Goal: Information Seeking & Learning: Learn about a topic

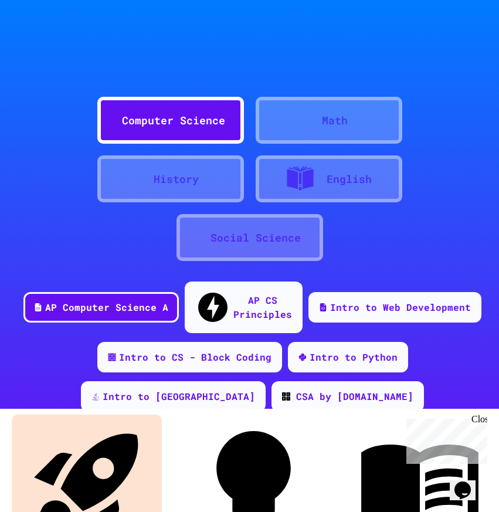
click at [251, 485] on div "Quizzes" at bounding box center [269, 497] width 56 height 24
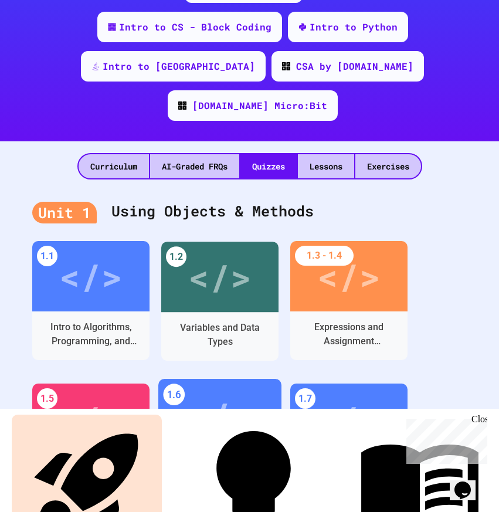
scroll to position [352, 0]
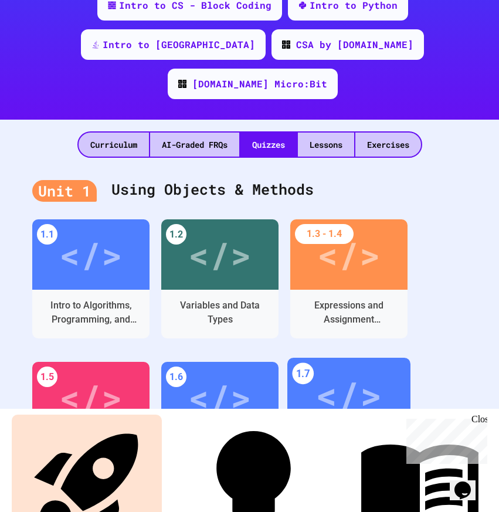
click at [332, 367] on div "</>" at bounding box center [349, 395] width 66 height 56
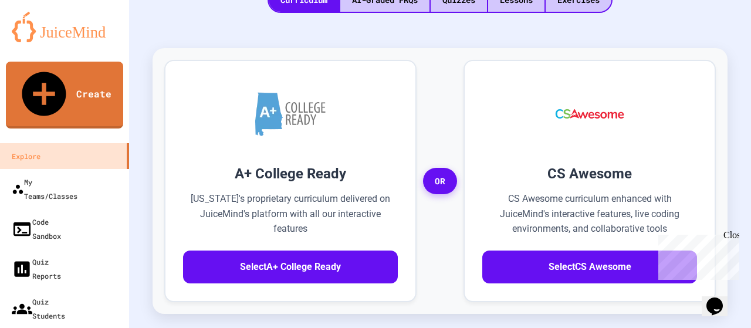
scroll to position [205, 0]
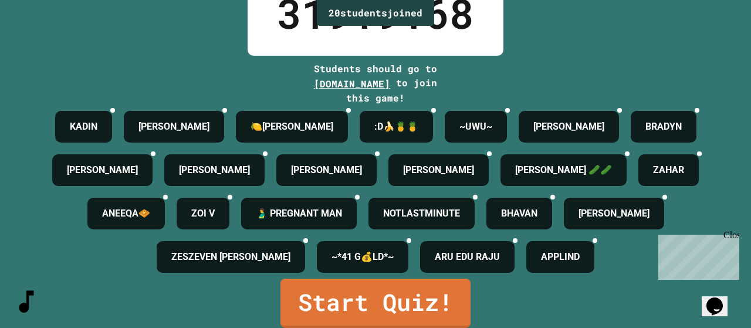
scroll to position [176, 0]
click at [499, 235] on div "Close" at bounding box center [731, 237] width 15 height 15
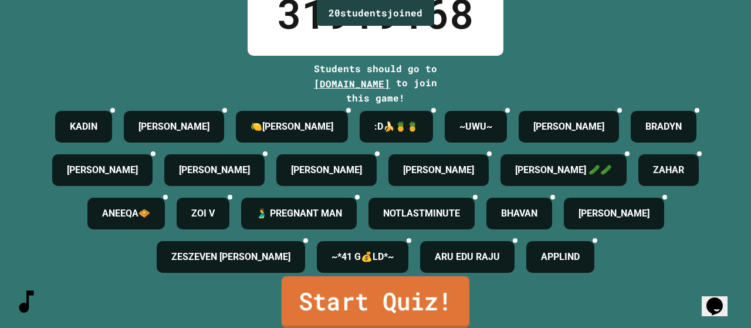
click at [389, 299] on link "Start Quiz!" at bounding box center [376, 302] width 188 height 52
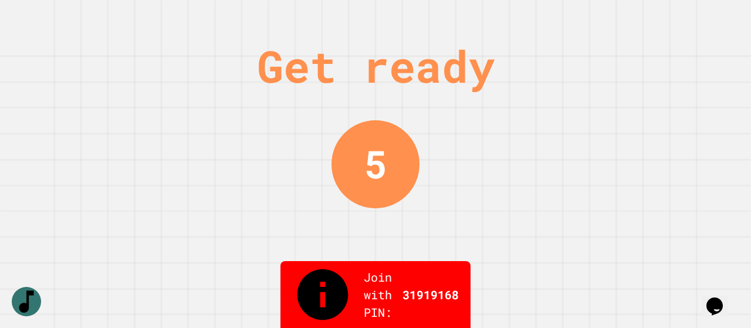
scroll to position [0, 0]
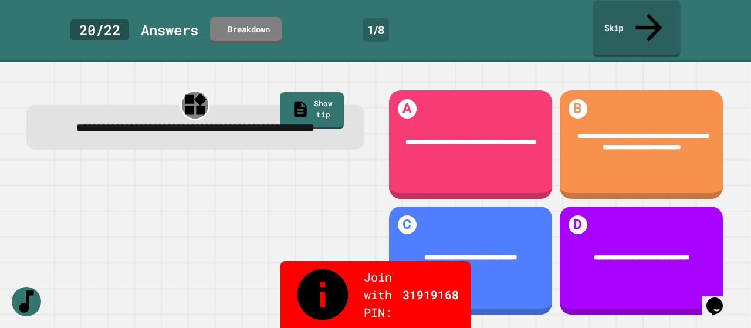
click at [499, 16] on link "Skip" at bounding box center [636, 29] width 87 height 57
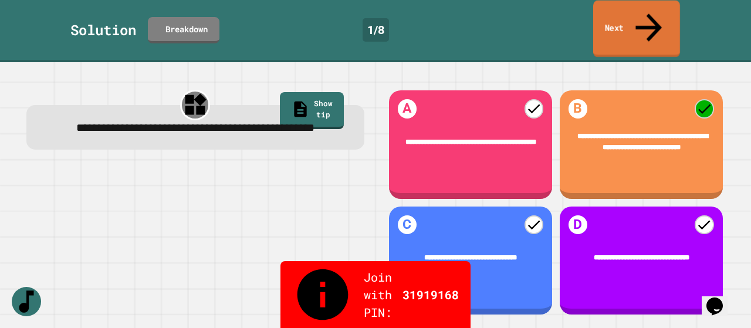
click at [499, 16] on link "Next" at bounding box center [636, 29] width 87 height 57
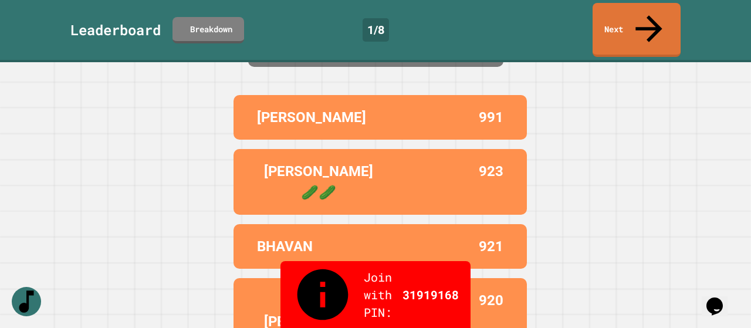
scroll to position [88, 0]
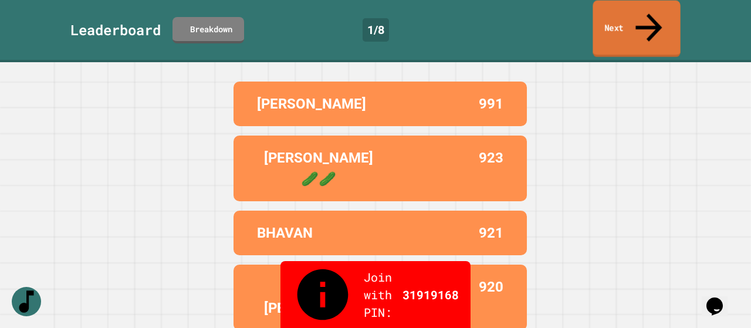
click at [499, 11] on link "Next" at bounding box center [636, 29] width 87 height 57
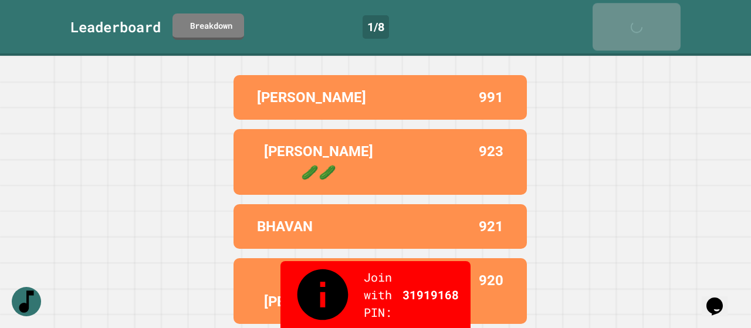
scroll to position [0, 0]
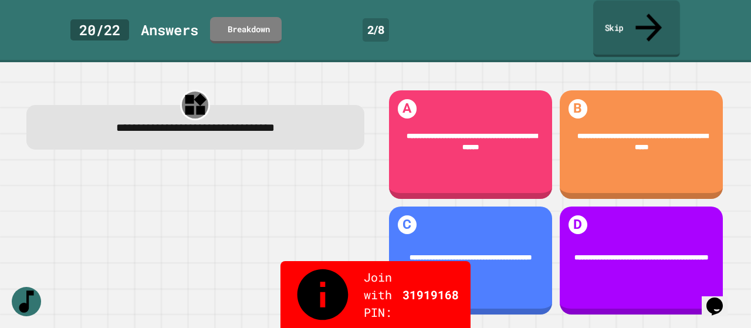
click at [499, 11] on link "Skip" at bounding box center [636, 29] width 87 height 57
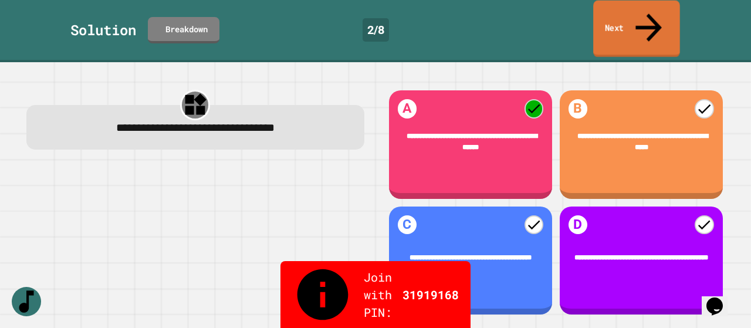
click at [499, 15] on link "Next" at bounding box center [636, 29] width 87 height 57
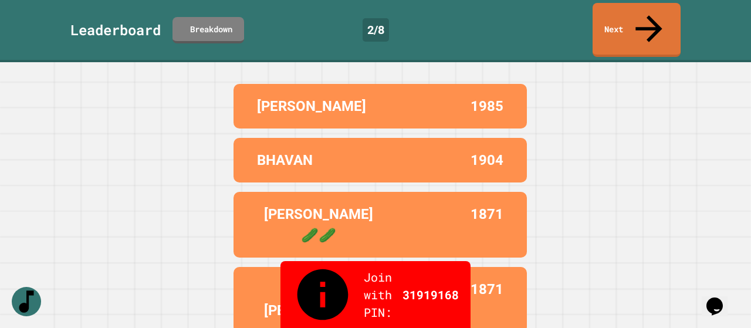
scroll to position [88, 0]
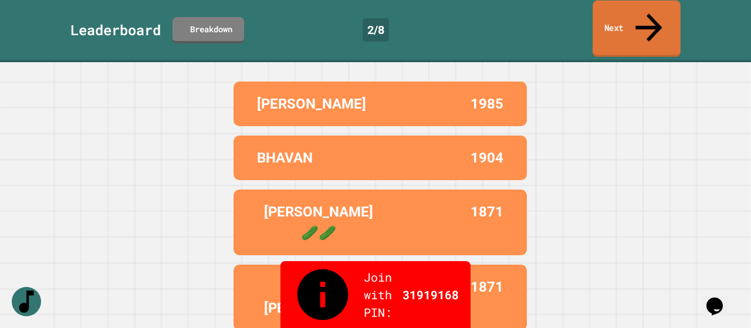
click at [499, 17] on link "Next" at bounding box center [637, 29] width 88 height 57
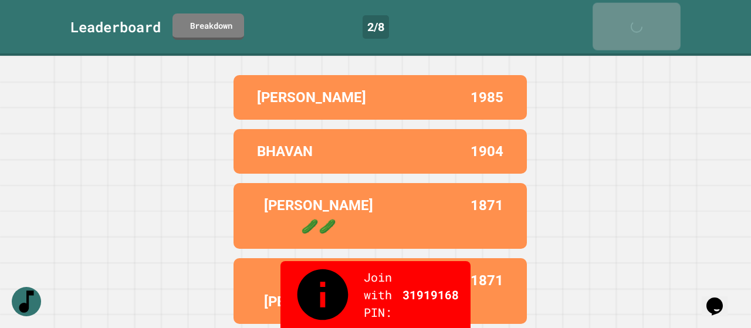
scroll to position [0, 0]
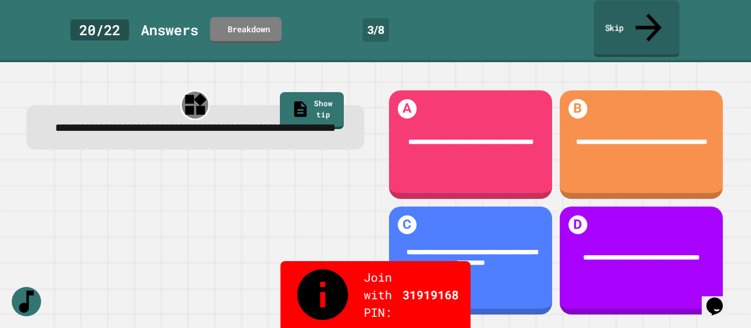
click at [499, 17] on link "Skip" at bounding box center [637, 29] width 86 height 57
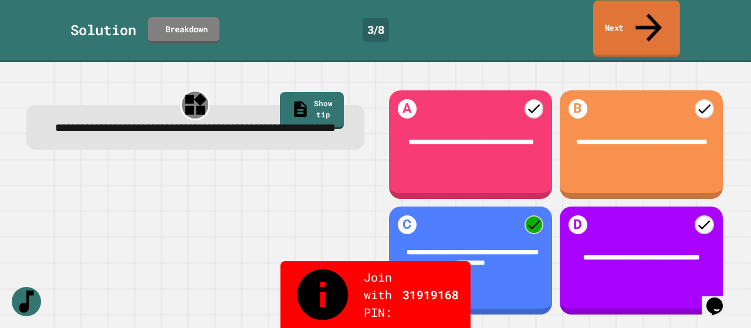
click at [499, 17] on link "Next" at bounding box center [636, 29] width 87 height 57
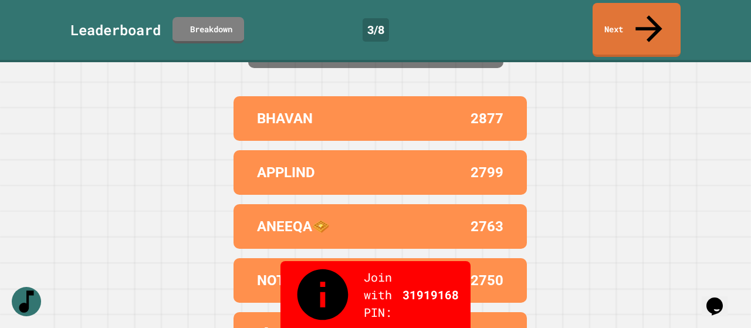
scroll to position [88, 0]
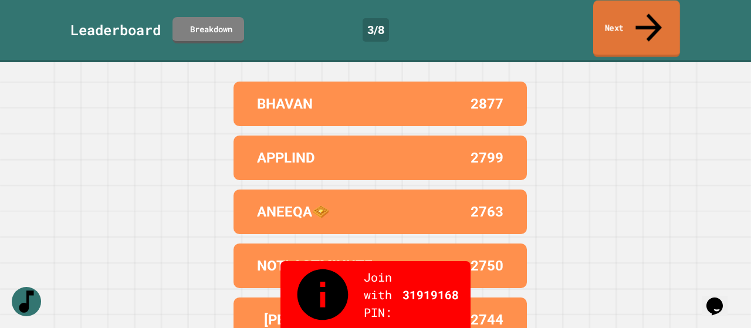
click at [499, 12] on link "Next" at bounding box center [636, 29] width 87 height 57
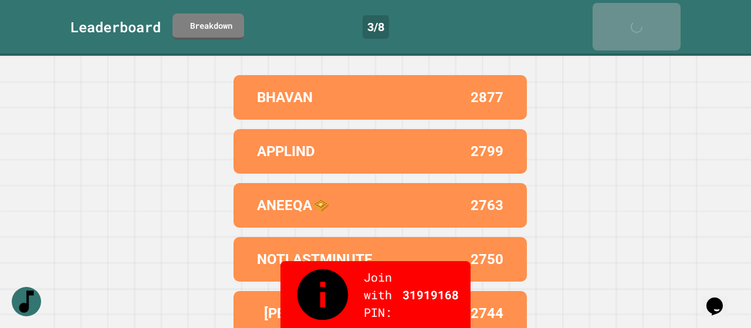
scroll to position [0, 0]
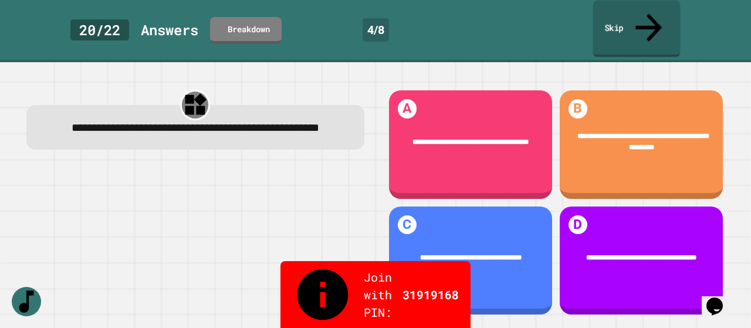
click at [499, 17] on link "Skip" at bounding box center [636, 29] width 87 height 57
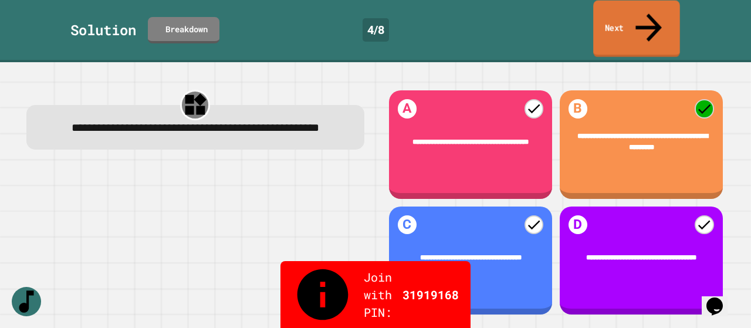
click at [499, 17] on link "Next" at bounding box center [636, 29] width 87 height 57
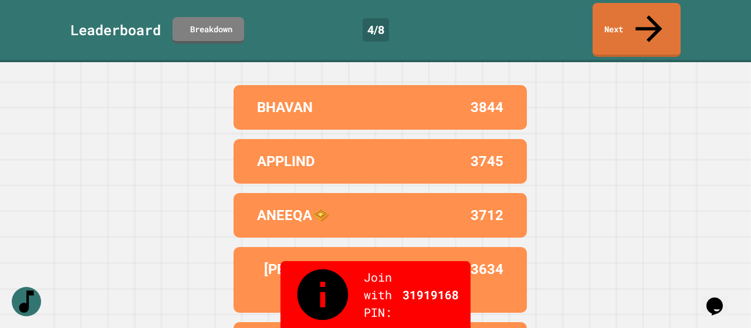
scroll to position [88, 0]
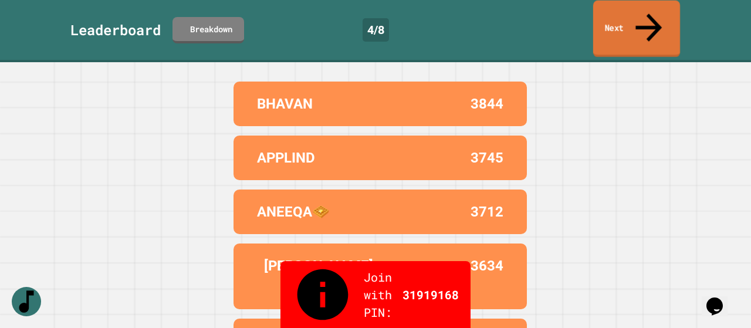
click at [499, 13] on link "Next" at bounding box center [636, 29] width 87 height 57
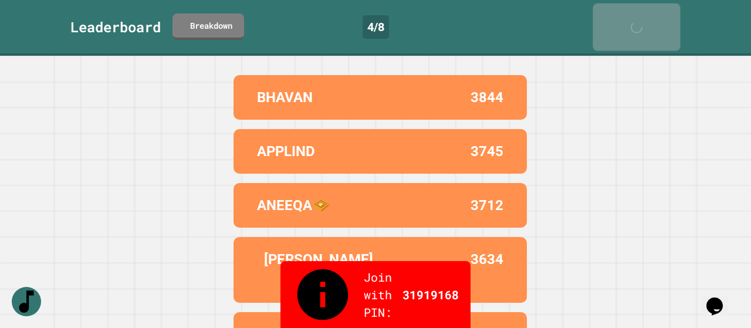
scroll to position [0, 0]
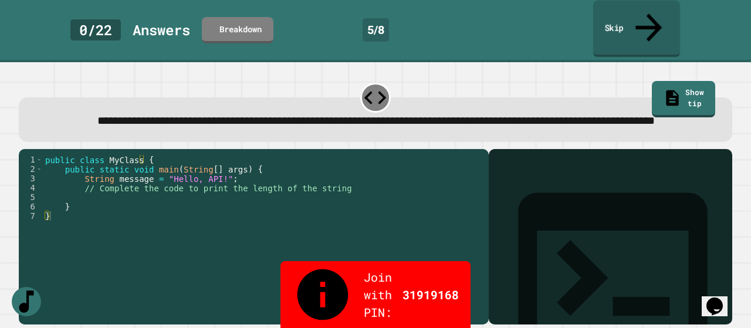
click at [499, 13] on link "Skip" at bounding box center [636, 29] width 87 height 57
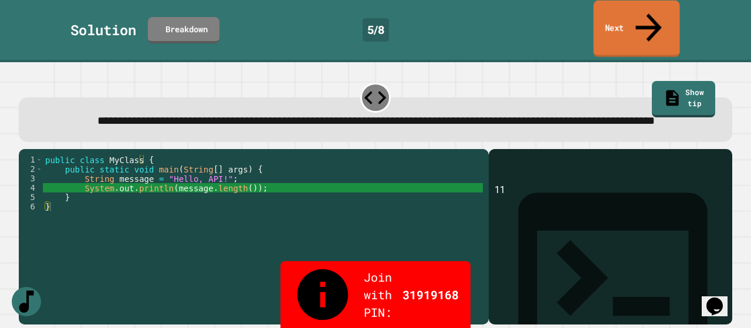
click at [499, 13] on link "Next" at bounding box center [637, 29] width 86 height 57
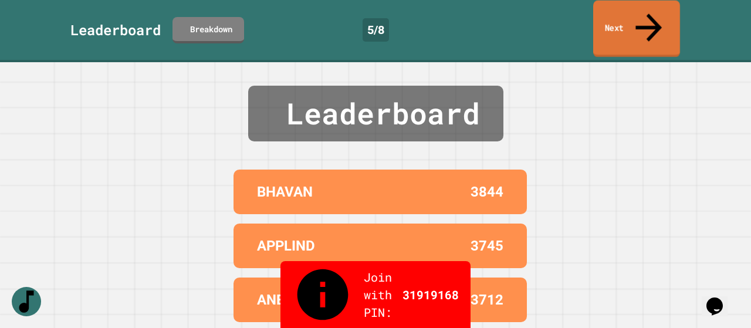
click at [499, 13] on link "Next" at bounding box center [636, 29] width 87 height 57
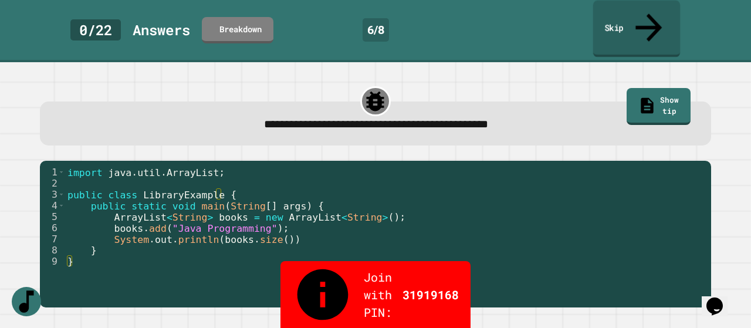
click at [499, 13] on link "Skip" at bounding box center [636, 29] width 87 height 57
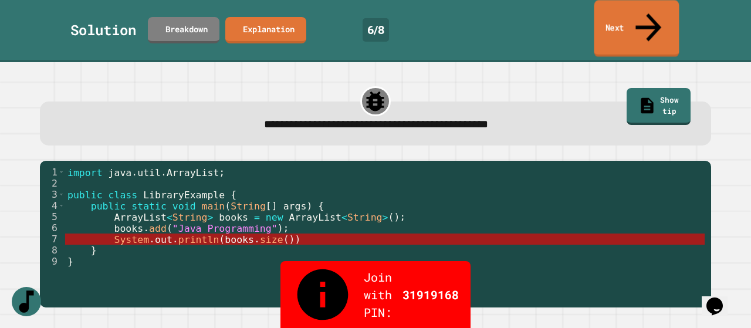
click at [499, 13] on link "Next" at bounding box center [637, 28] width 85 height 57
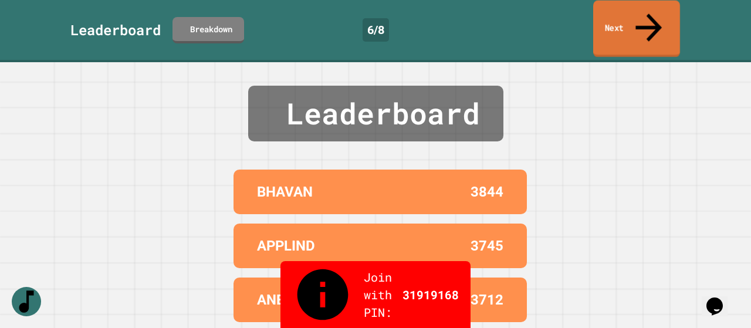
click at [499, 13] on link "Next" at bounding box center [636, 29] width 87 height 57
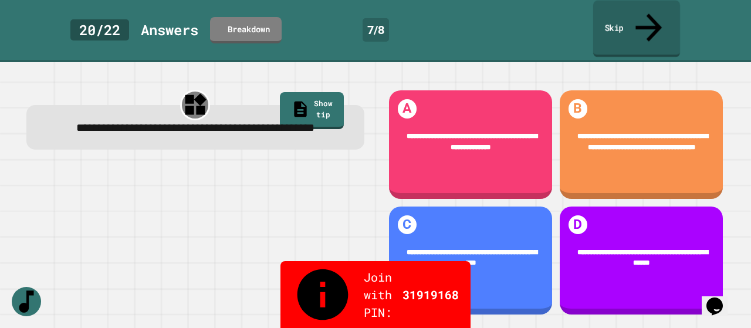
click at [499, 13] on link "Skip" at bounding box center [636, 29] width 87 height 57
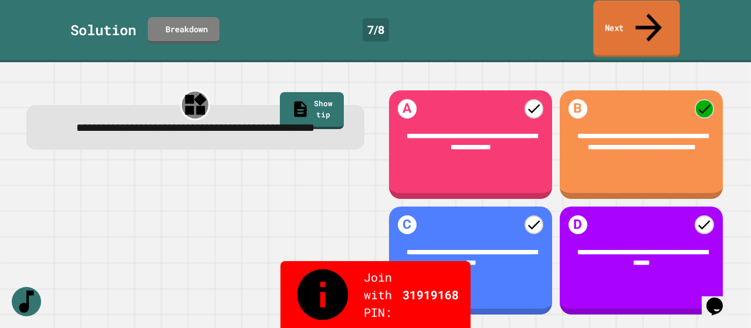
click at [499, 13] on link "Next" at bounding box center [636, 29] width 86 height 57
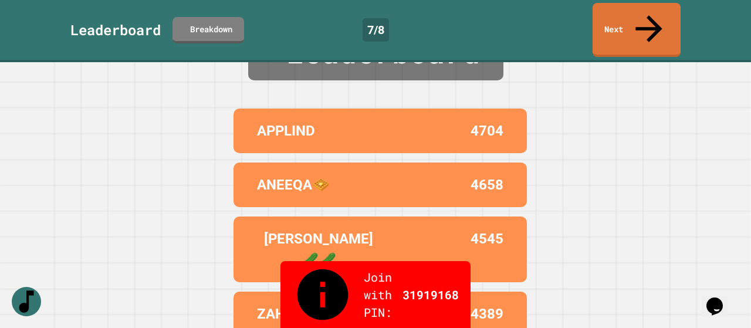
scroll to position [88, 0]
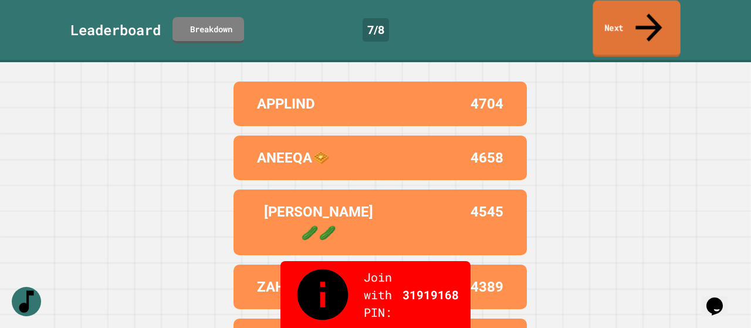
click at [499, 17] on link "Next" at bounding box center [636, 29] width 87 height 57
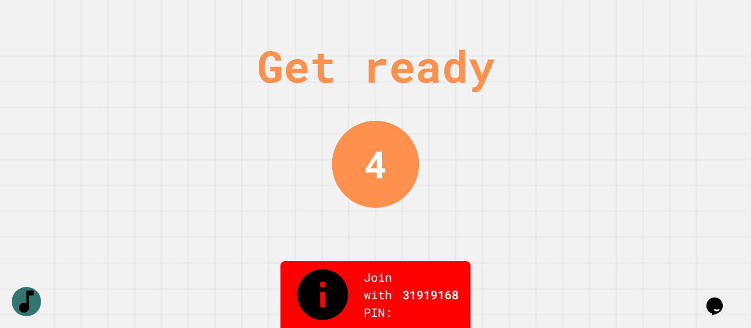
scroll to position [0, 0]
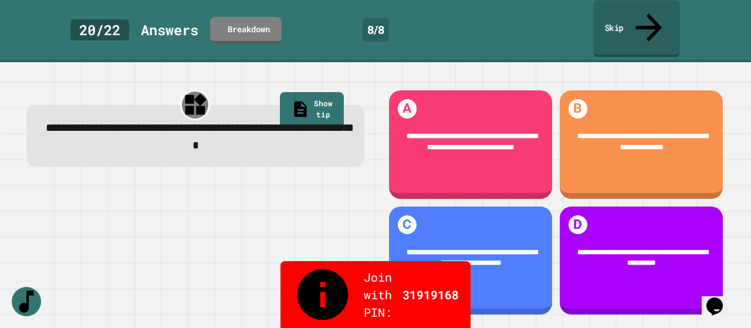
click at [499, 15] on link "Skip" at bounding box center [636, 29] width 87 height 57
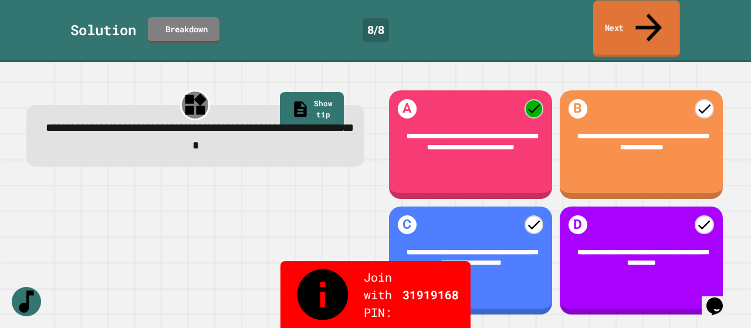
click at [499, 15] on link "Next" at bounding box center [636, 29] width 87 height 57
